Goal: Information Seeking & Learning: Learn about a topic

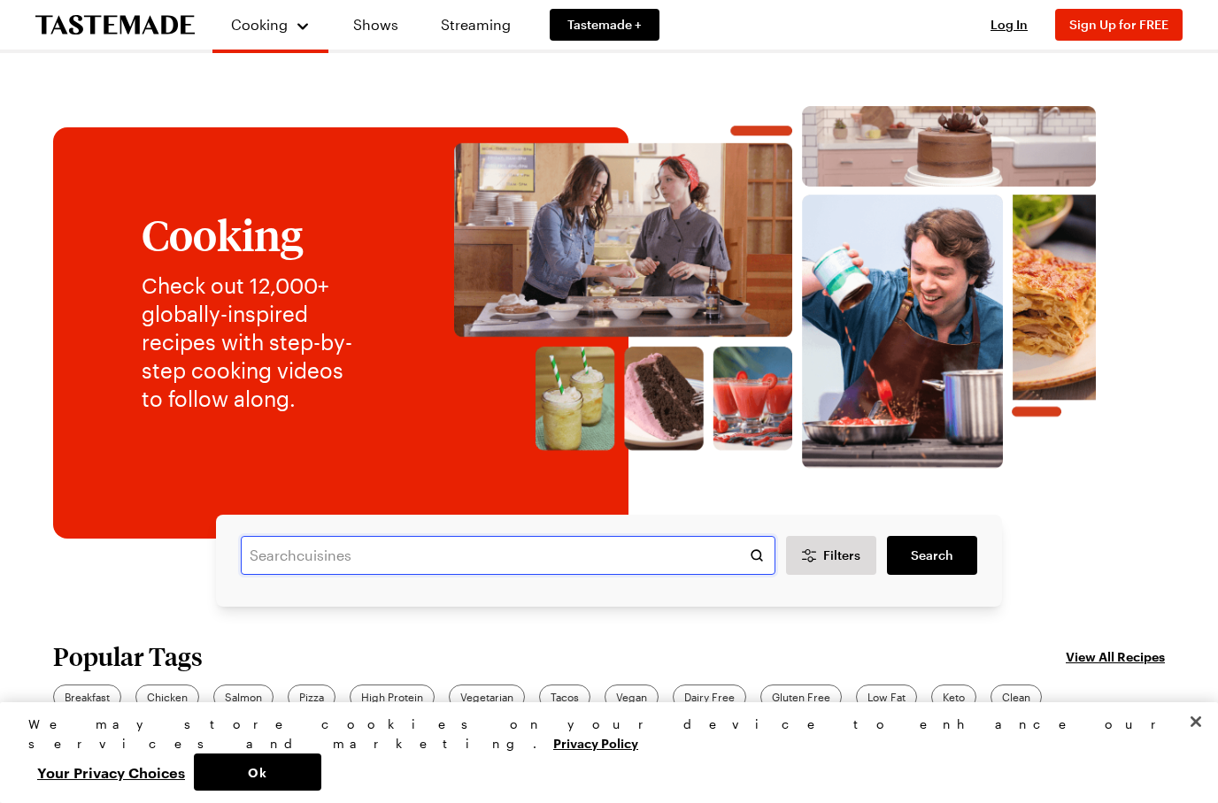
click at [573, 556] on input "text" at bounding box center [508, 555] width 534 height 39
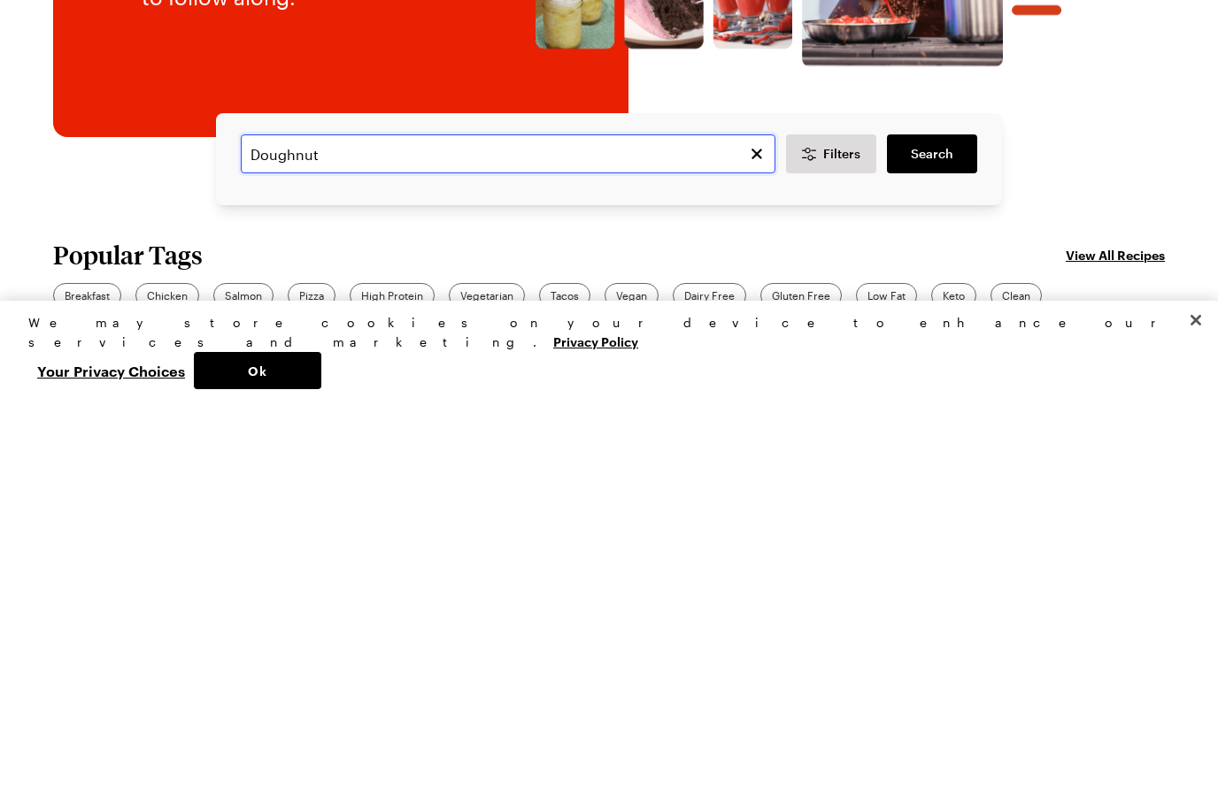
type input "Doughnut"
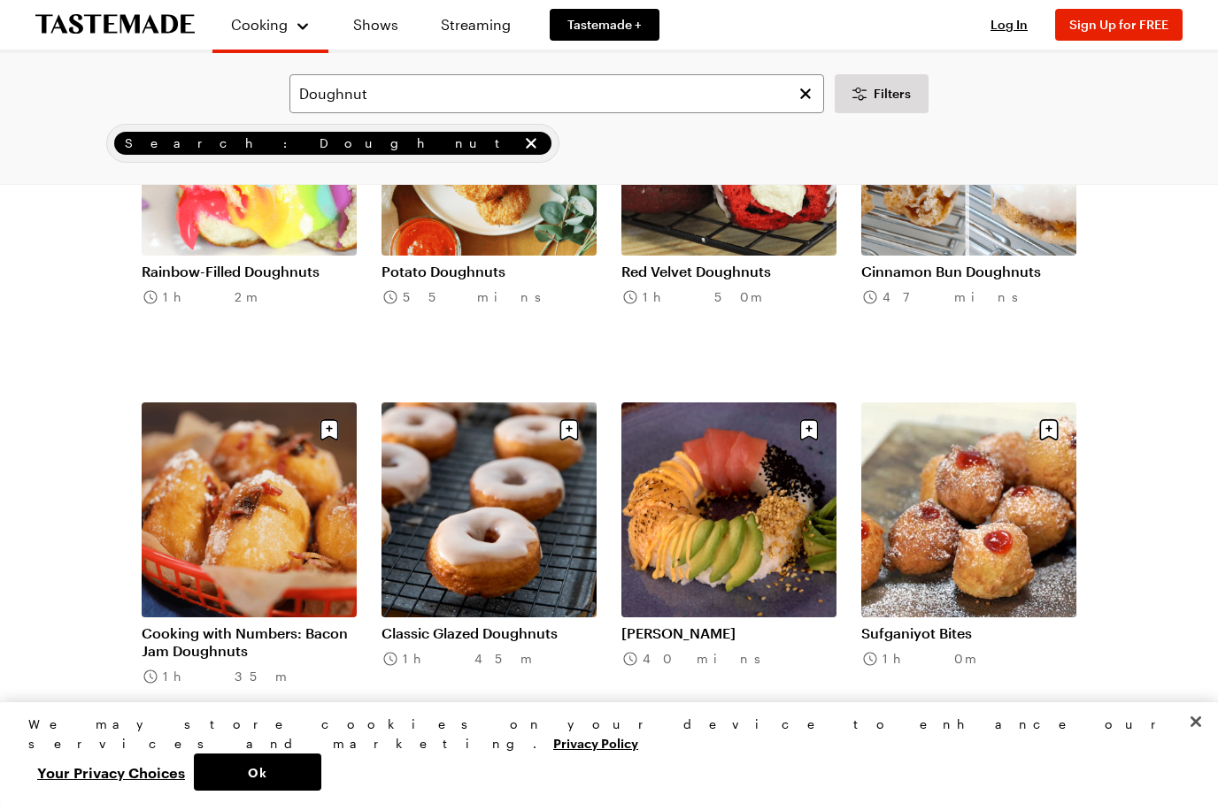
scroll to position [1093, 0]
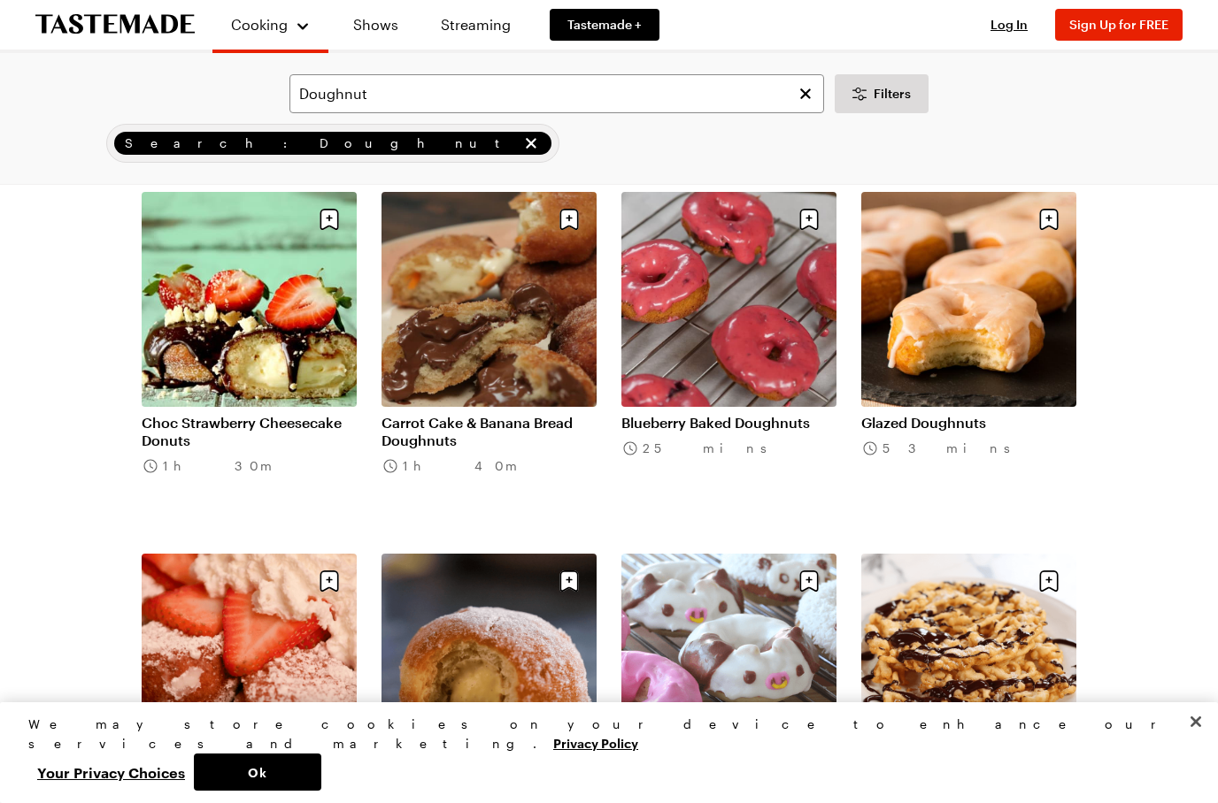
scroll to position [2004, 0]
click at [967, 415] on link "Glazed Doughnuts" at bounding box center [968, 424] width 215 height 18
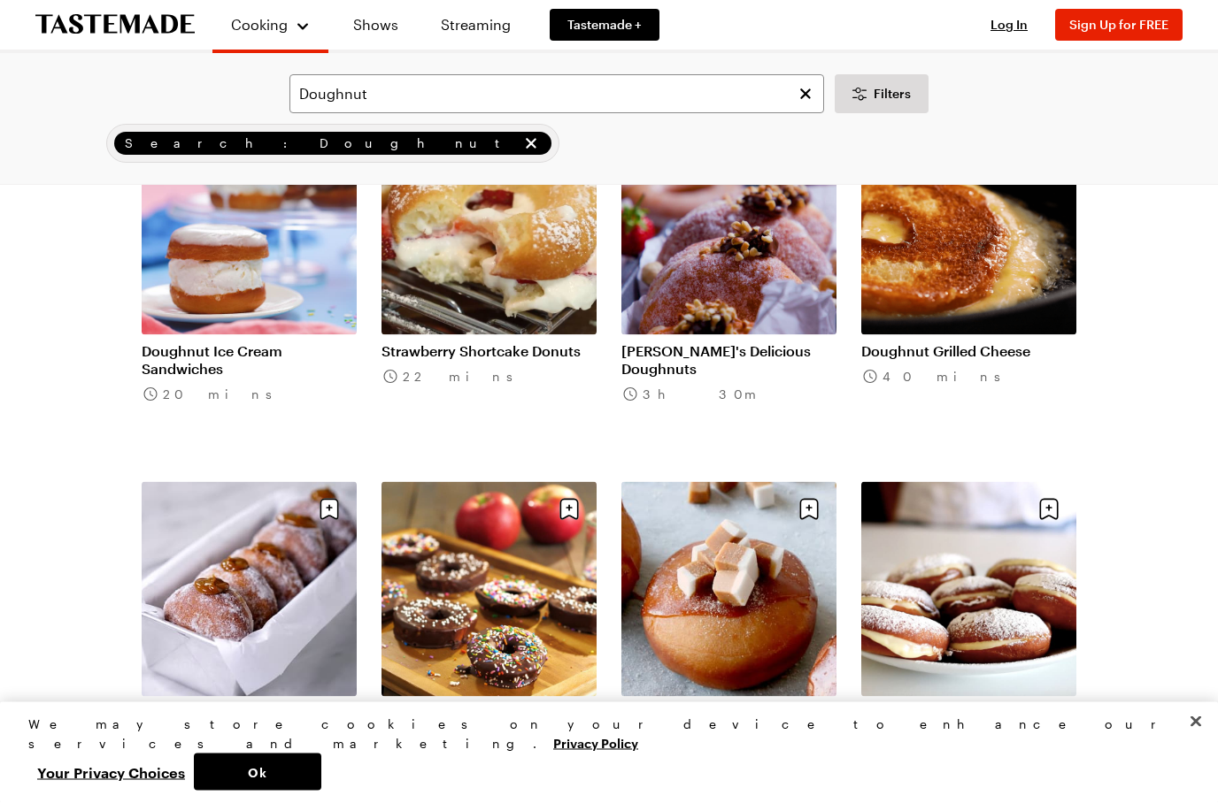
scroll to position [2886, 0]
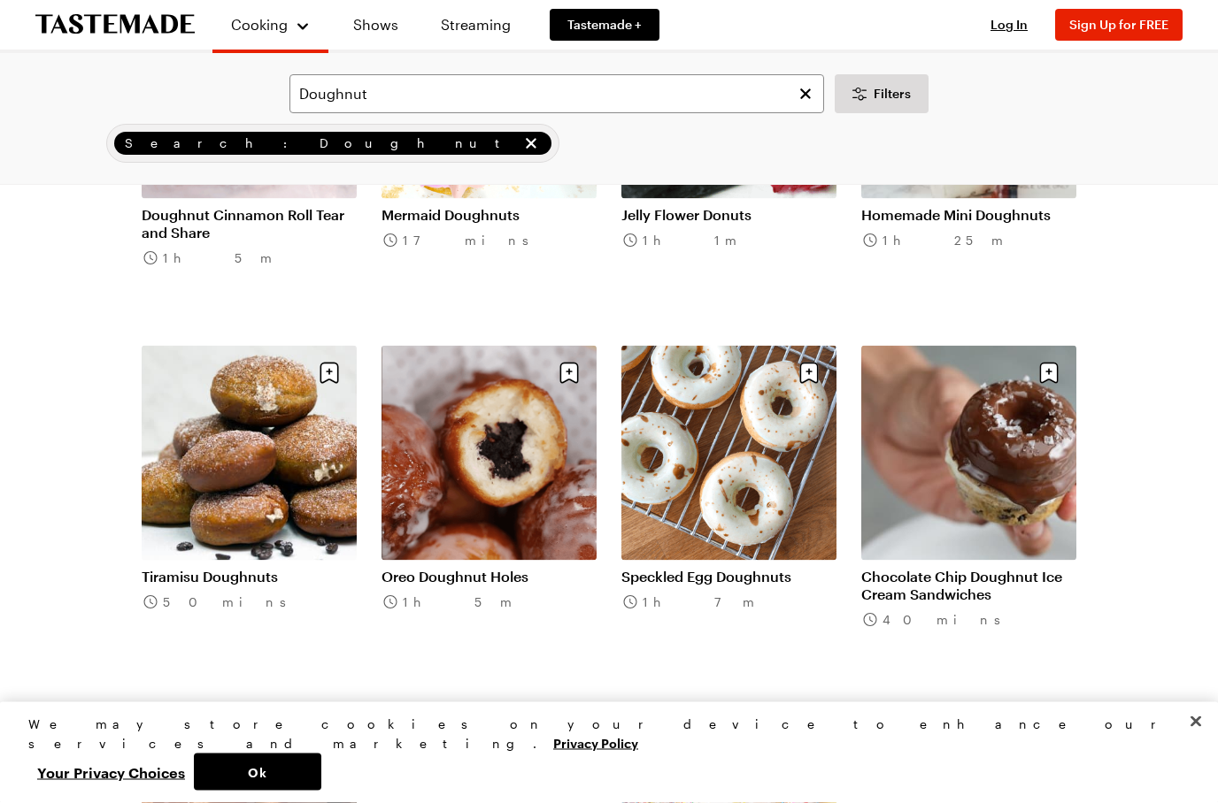
scroll to position [5507, 0]
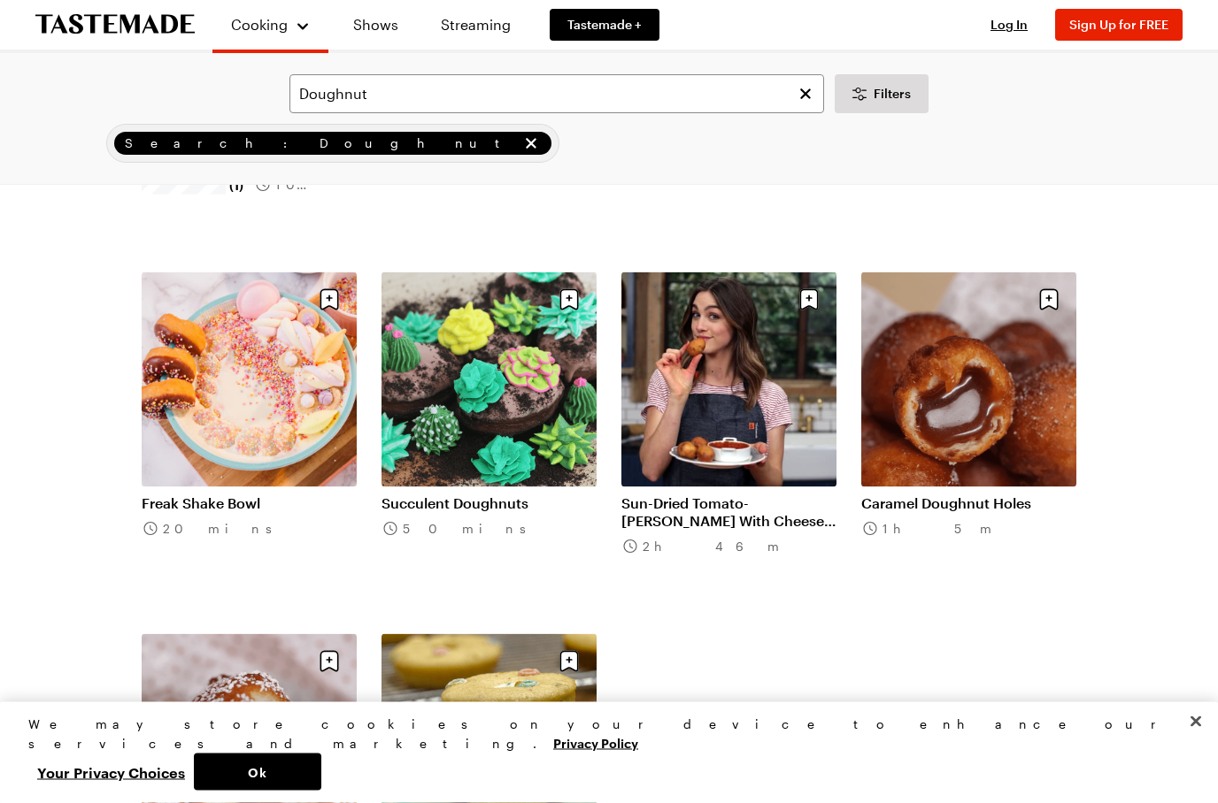
scroll to position [6631, 0]
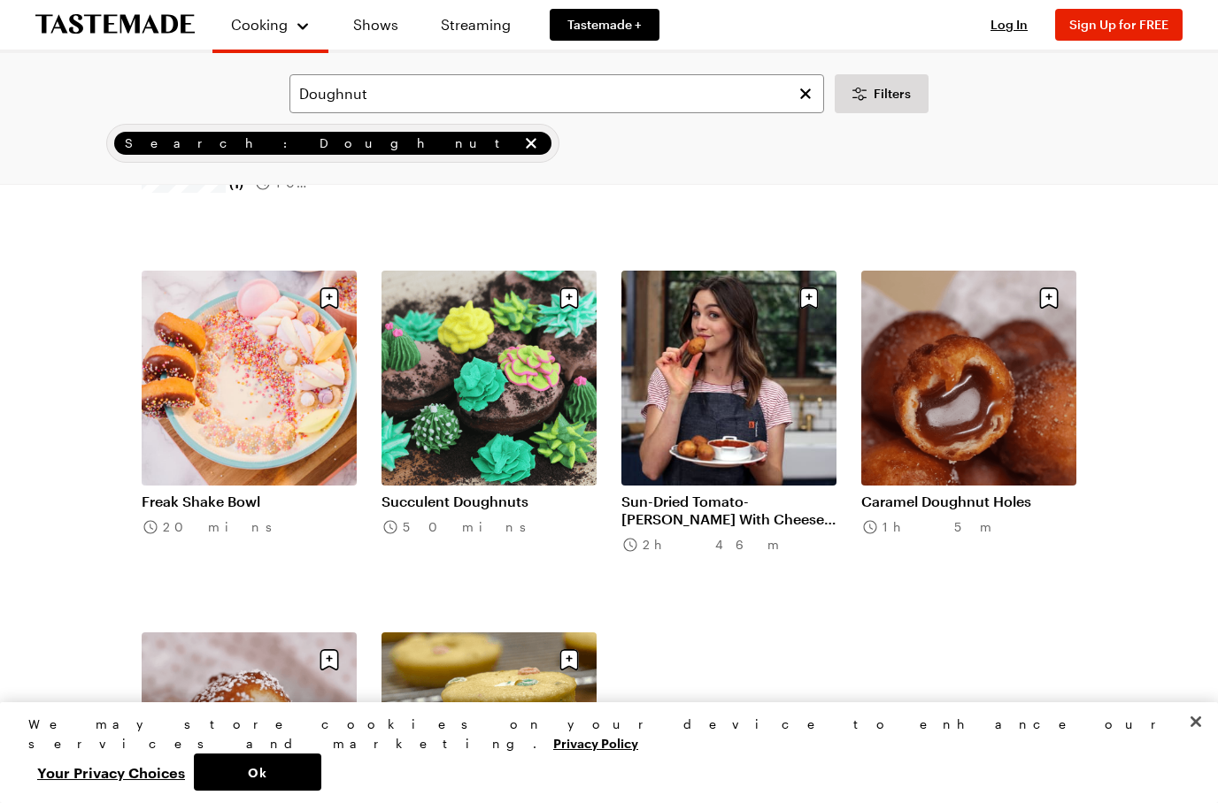
click at [279, 493] on link "Freak Shake Bowl" at bounding box center [249, 502] width 215 height 18
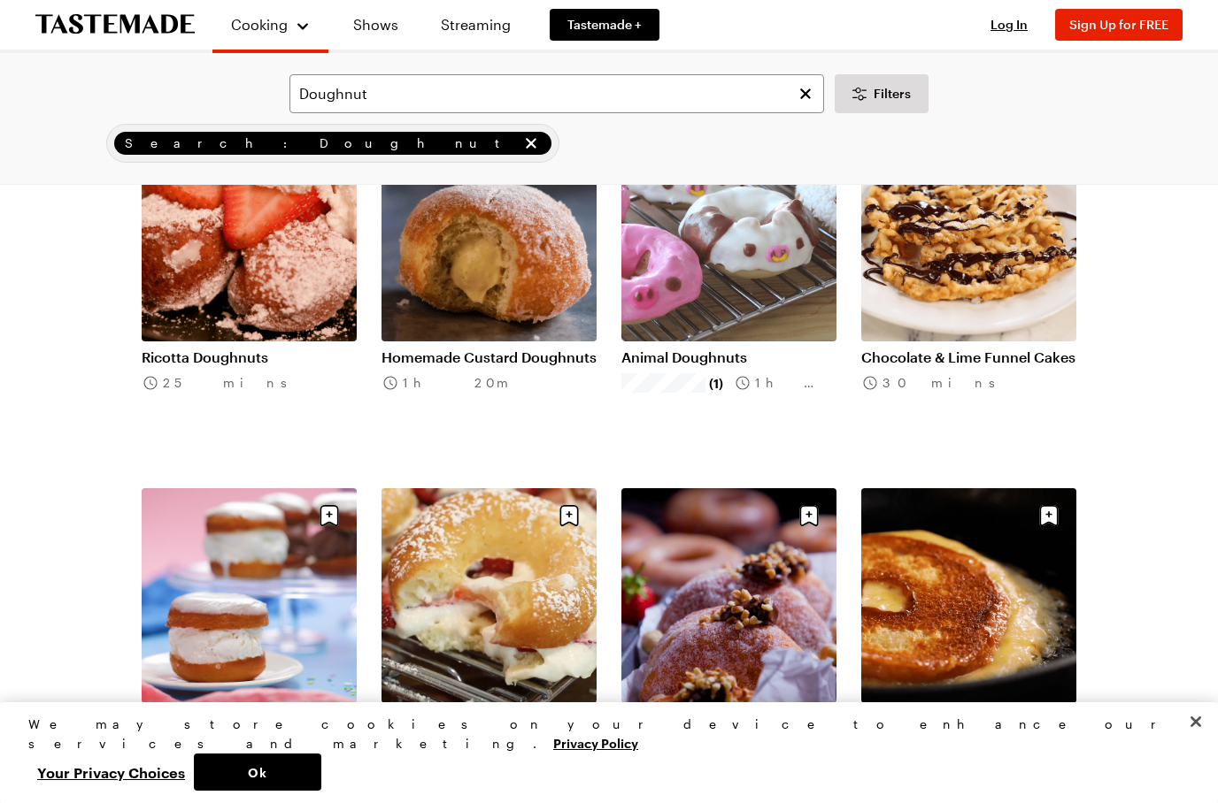
scroll to position [2414, 0]
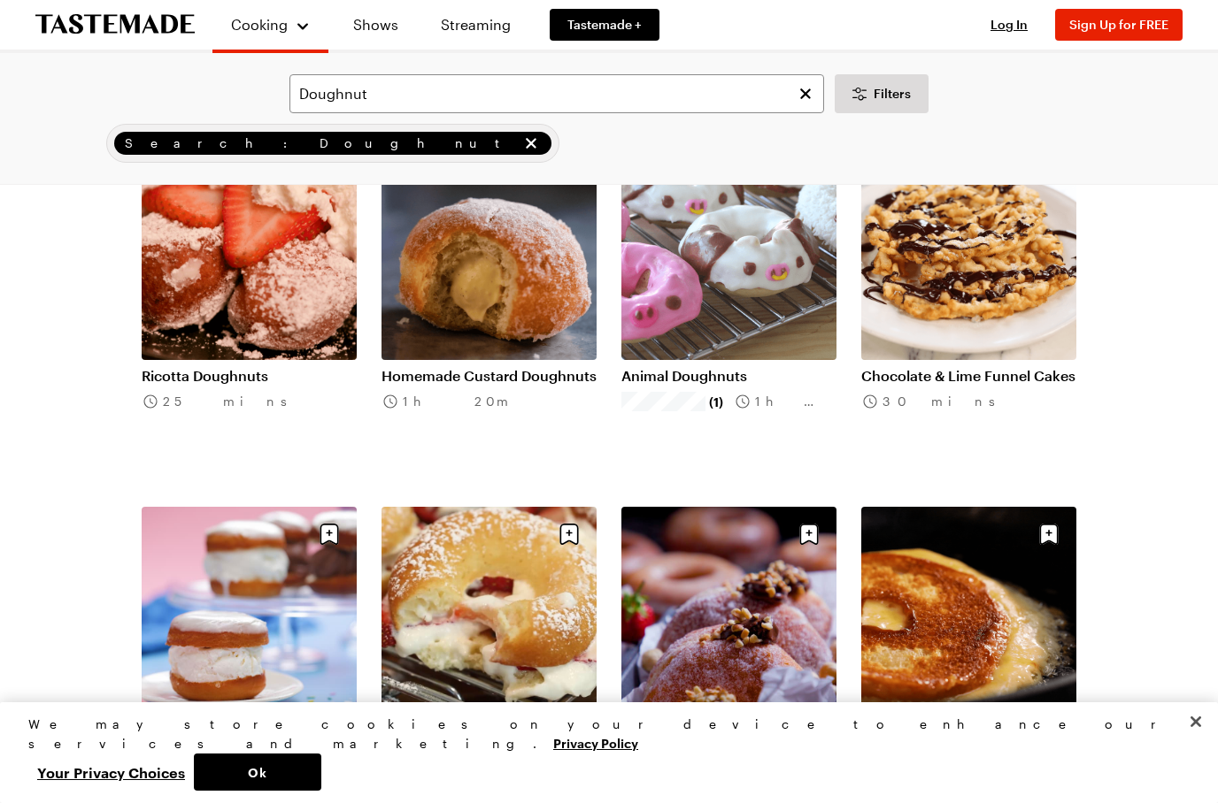
click at [707, 729] on link "[PERSON_NAME]'s Delicious Doughnuts" at bounding box center [728, 746] width 215 height 35
